Goal: Register for event/course

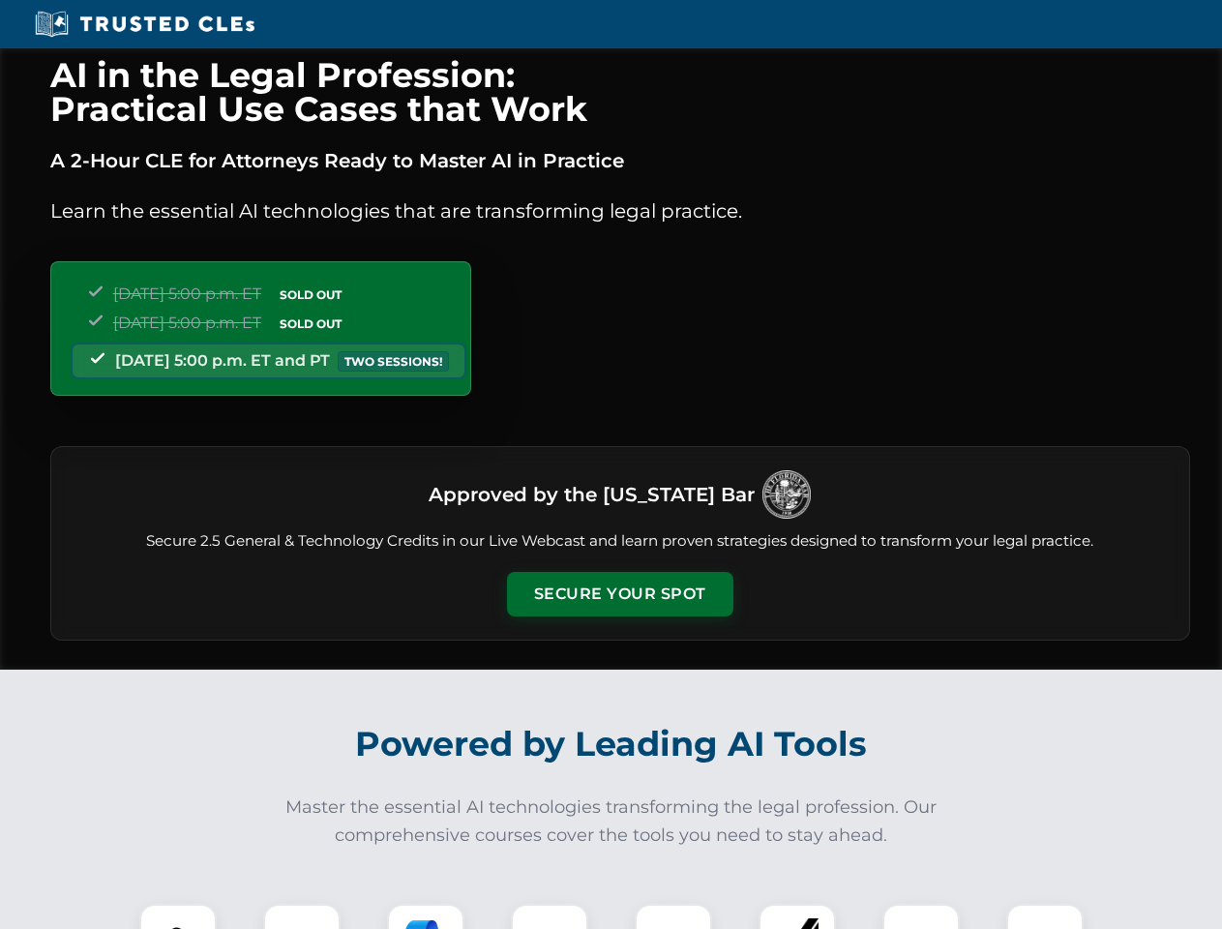
click at [619, 594] on button "Secure Your Spot" at bounding box center [620, 594] width 226 height 45
click at [178, 916] on img at bounding box center [178, 942] width 56 height 56
